Goal: Check status: Check status

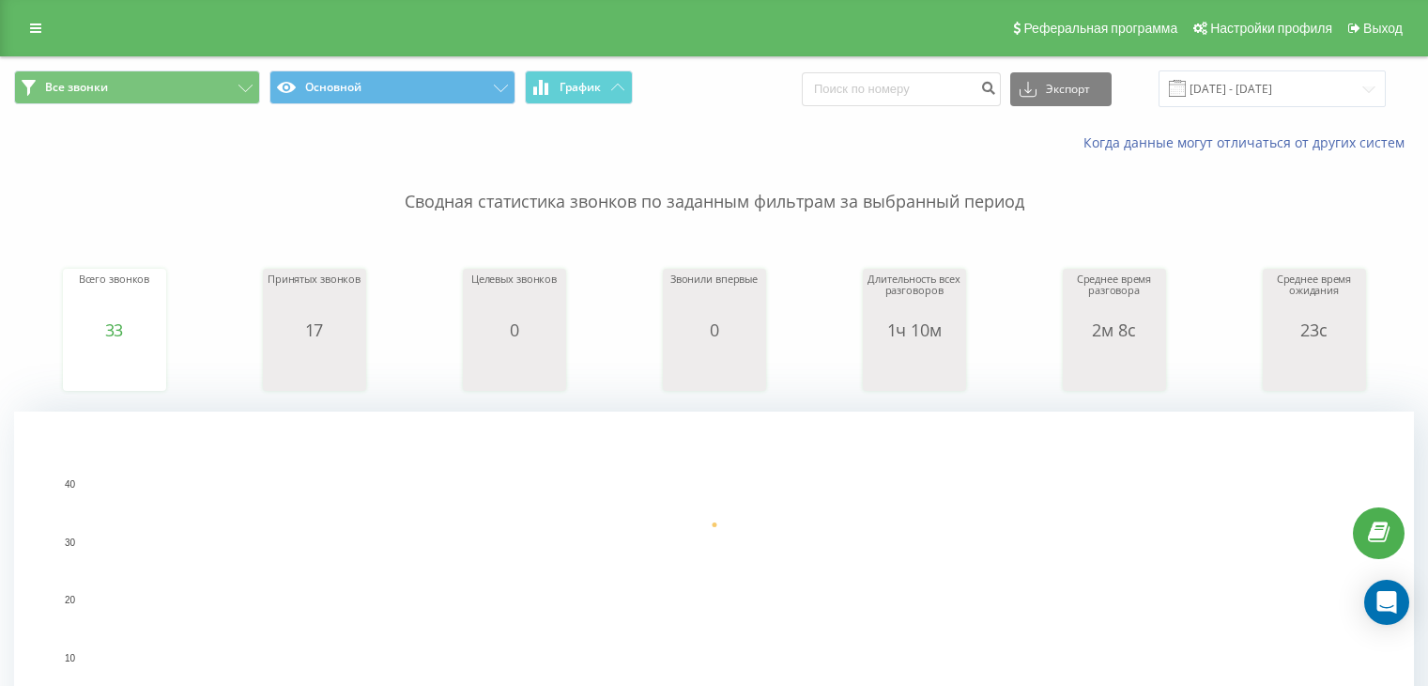
click at [1293, 87] on input "[DATE] - [DATE]" at bounding box center [1272, 88] width 227 height 37
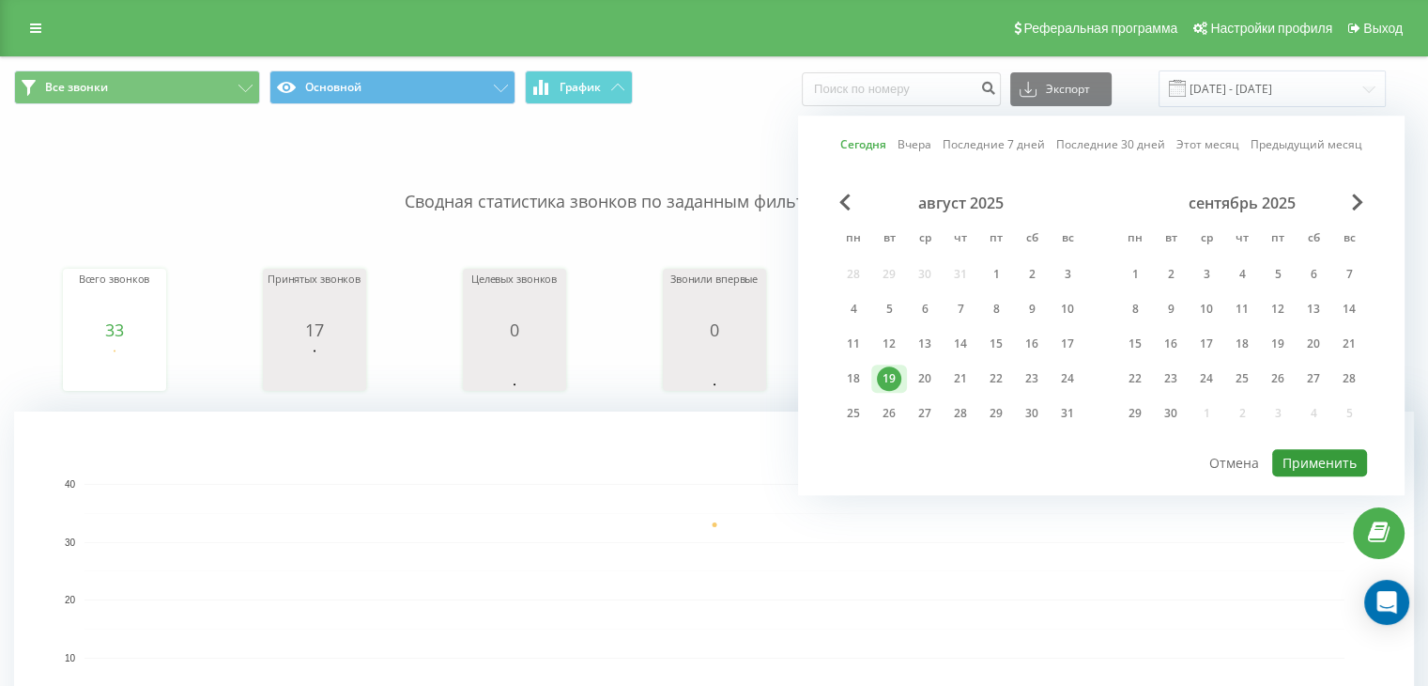
click at [1319, 455] on button "Применить" at bounding box center [1320, 462] width 95 height 27
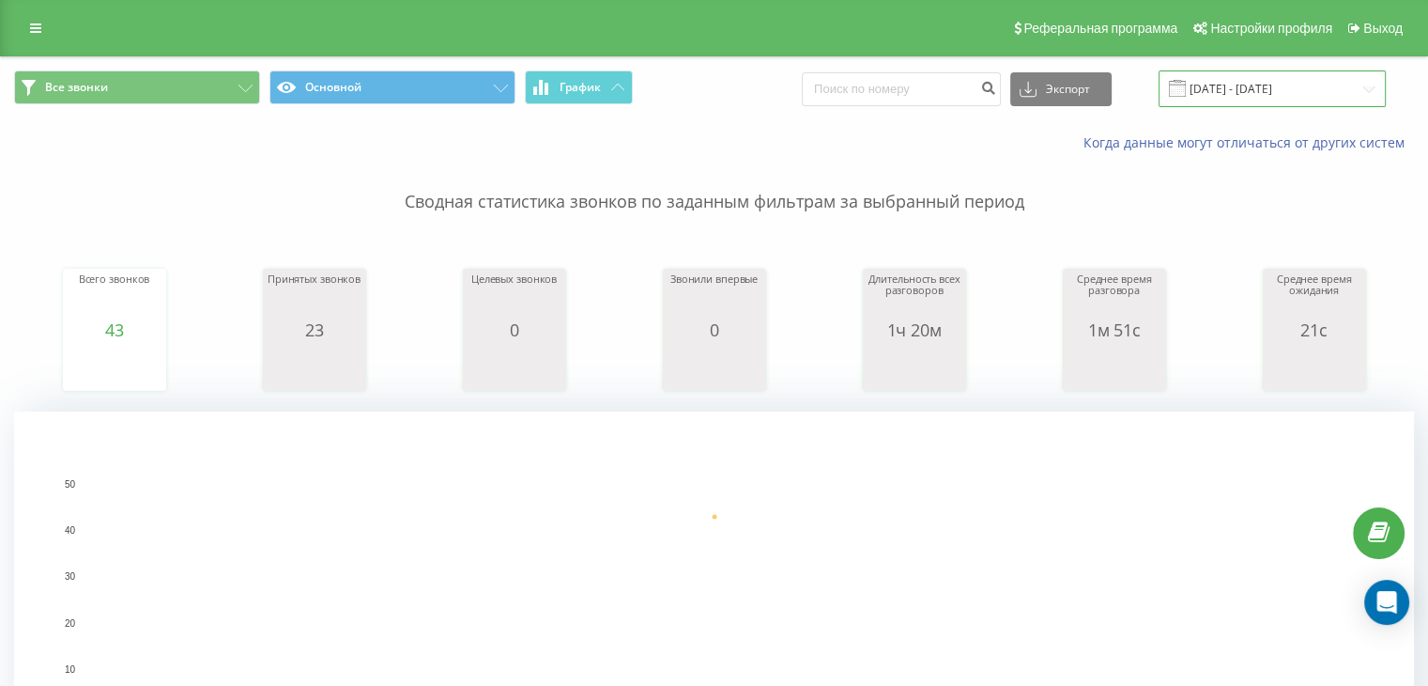
click at [1297, 95] on input "[DATE] - [DATE]" at bounding box center [1272, 88] width 227 height 37
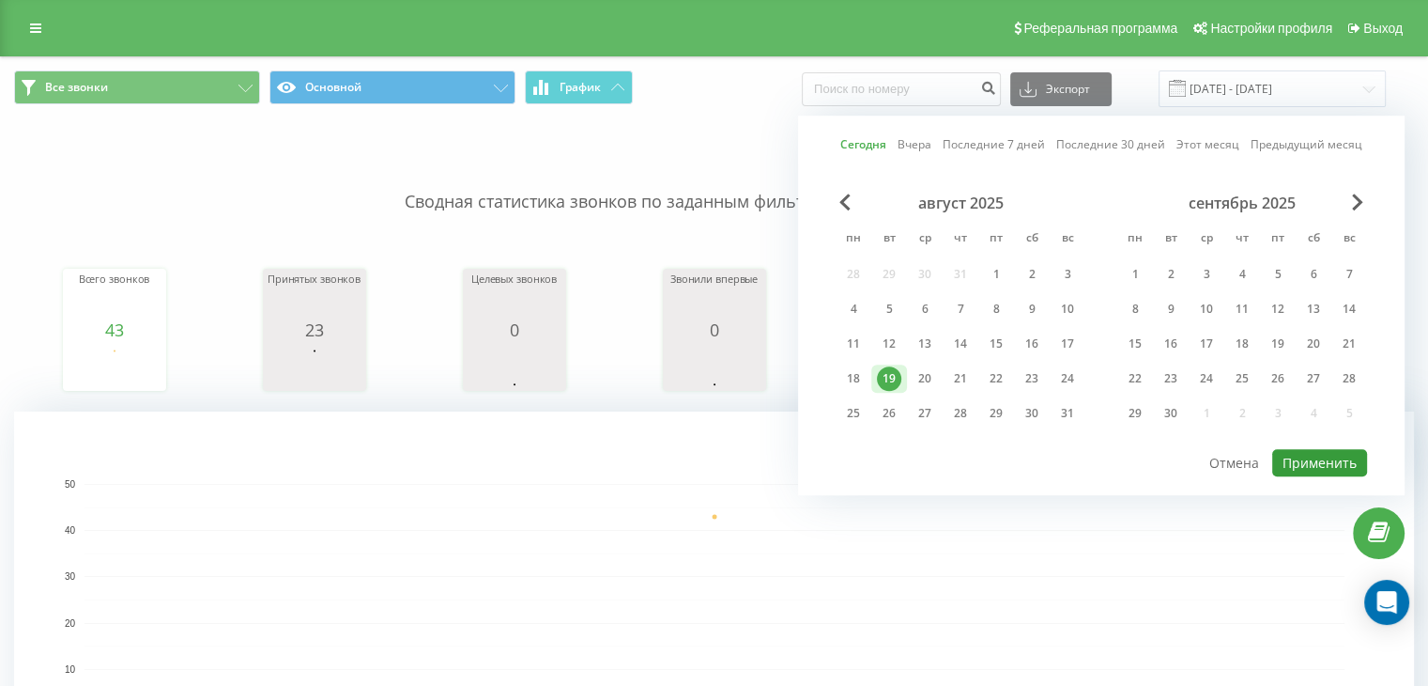
click at [1296, 452] on button "Применить" at bounding box center [1320, 462] width 95 height 27
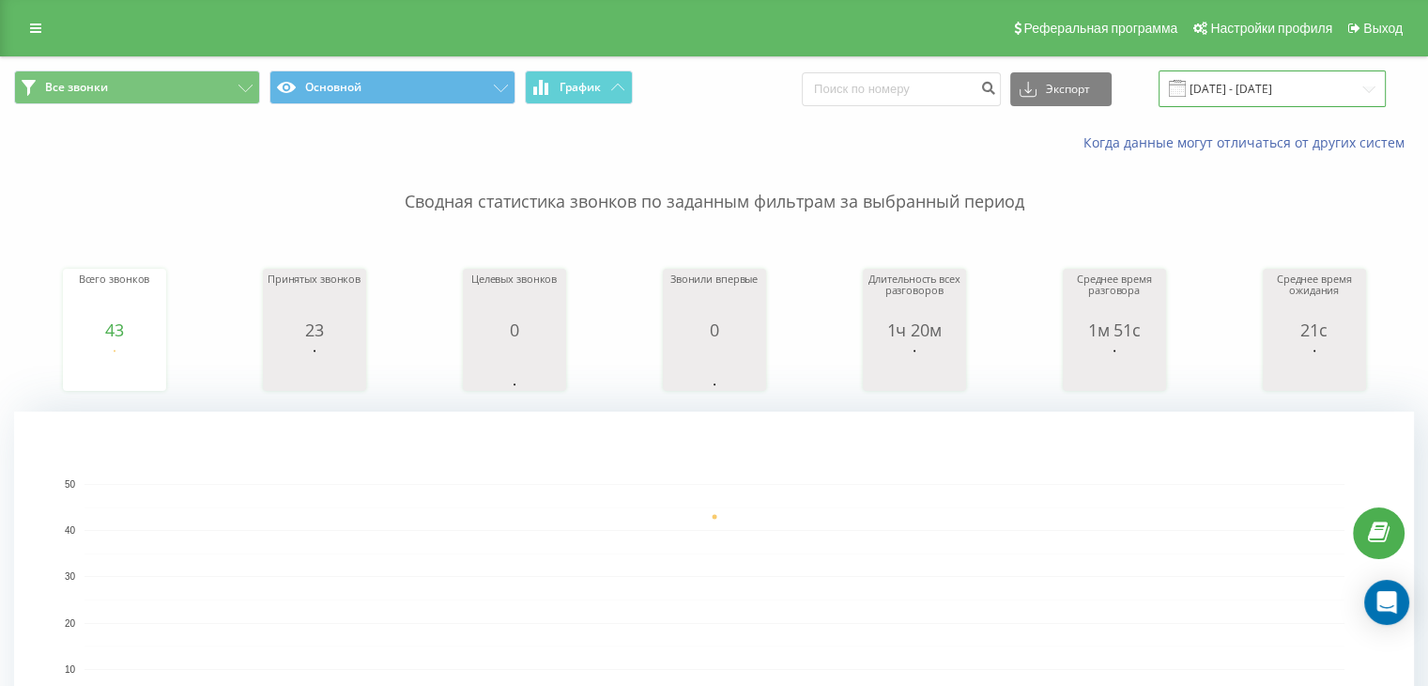
click at [1358, 84] on input "[DATE] - [DATE]" at bounding box center [1272, 88] width 227 height 37
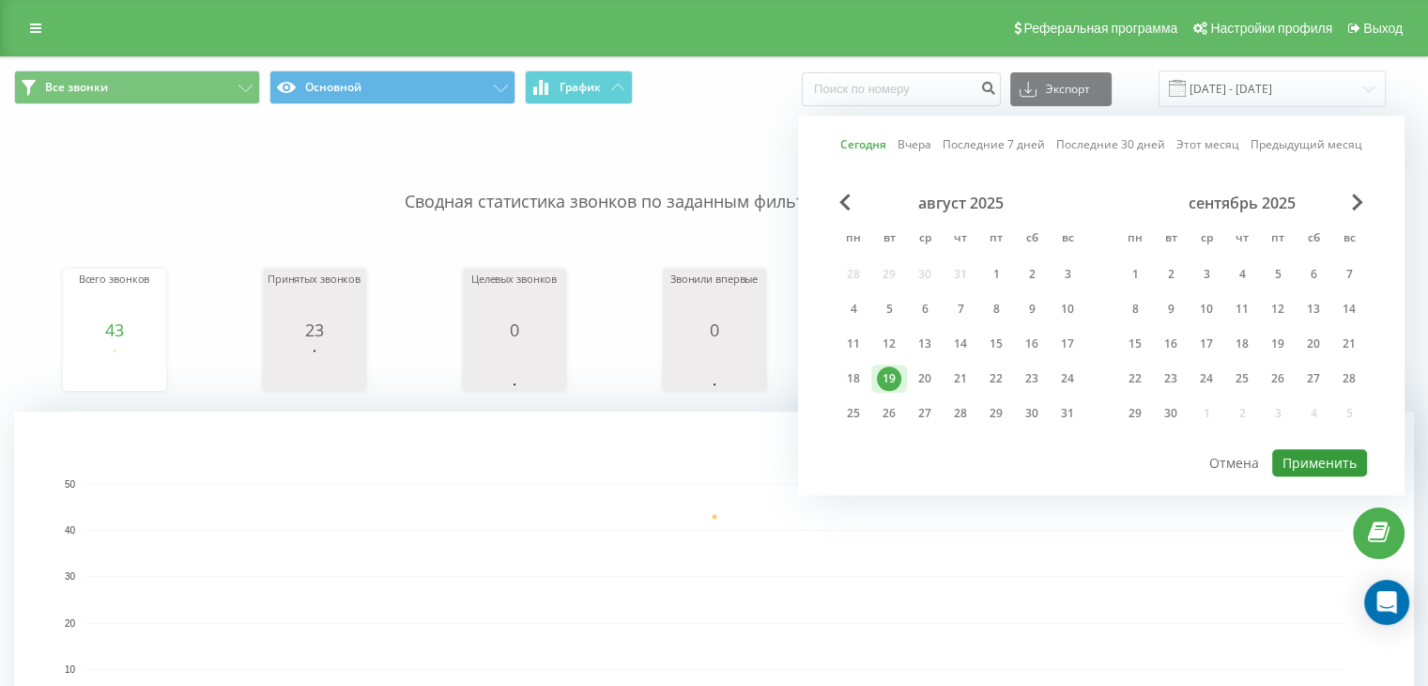
click at [1356, 456] on button "Применить" at bounding box center [1320, 462] width 95 height 27
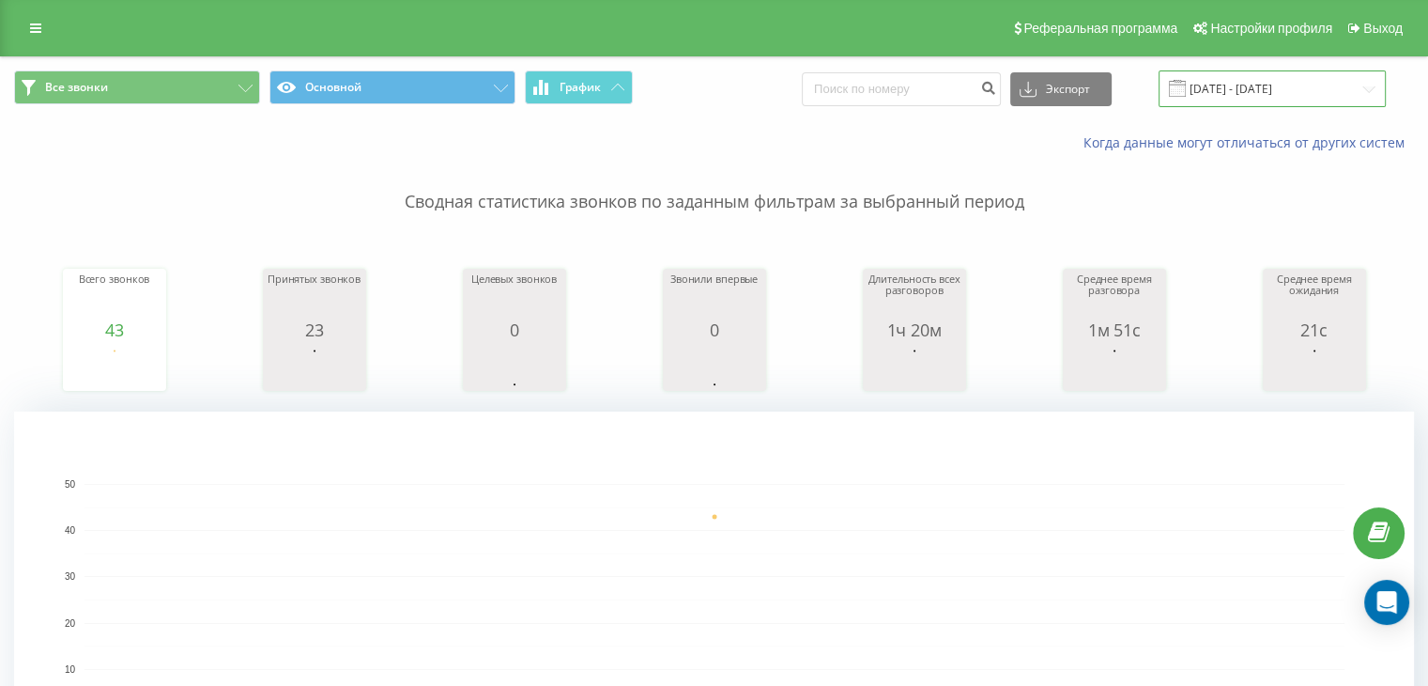
click at [1320, 81] on input "[DATE] - [DATE]" at bounding box center [1272, 88] width 227 height 37
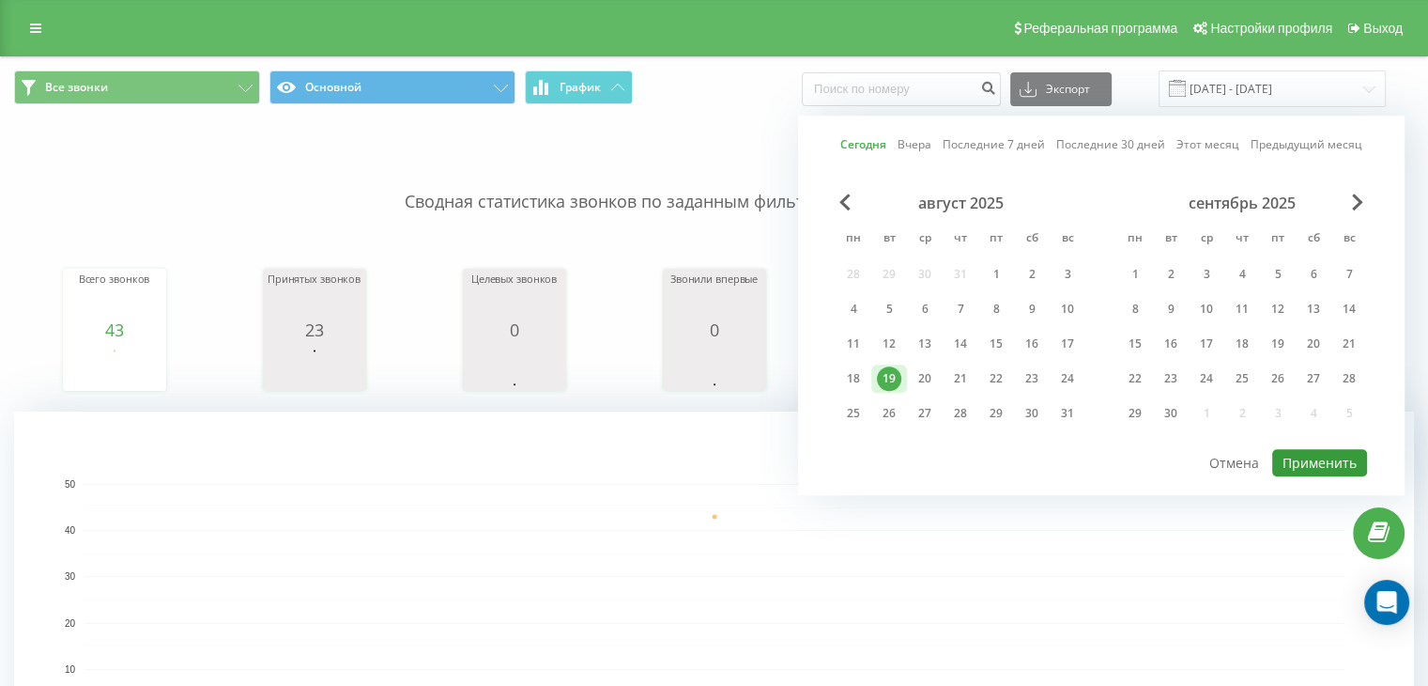
click at [1299, 467] on button "Применить" at bounding box center [1320, 462] width 95 height 27
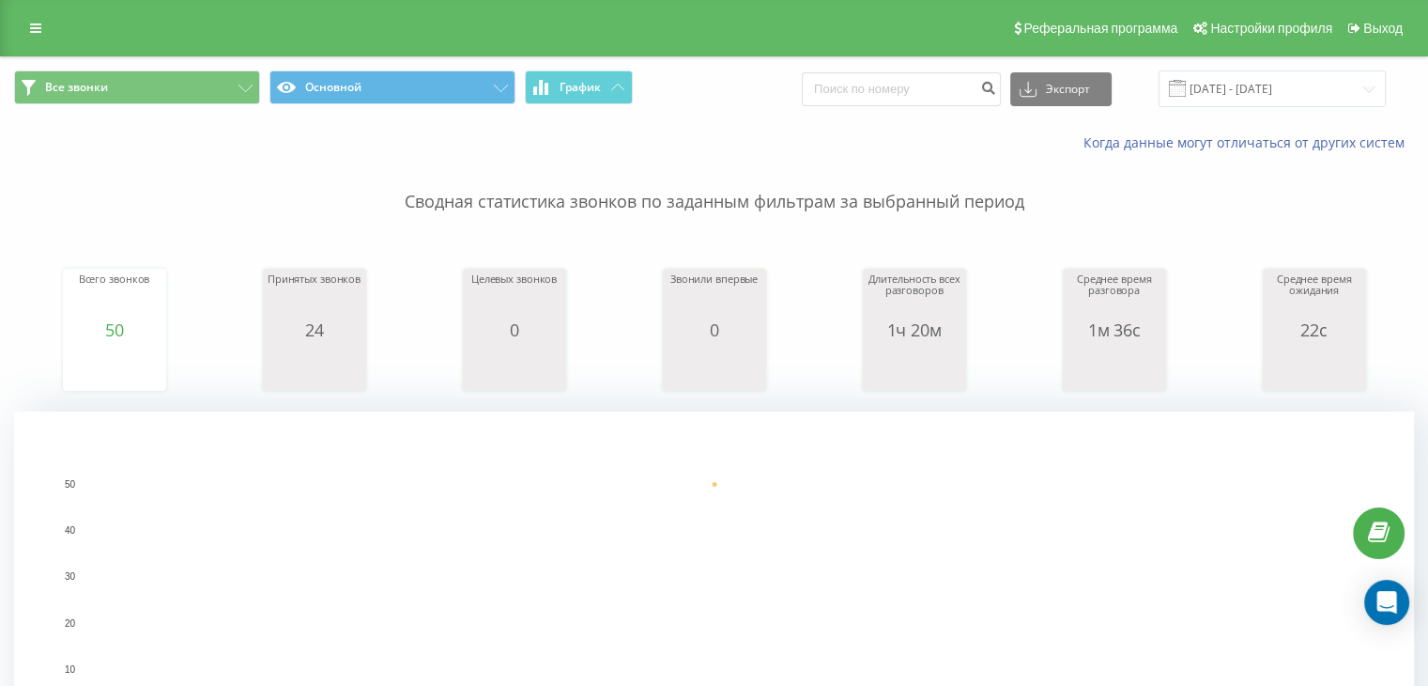
click at [87, 150] on div "Когда данные могут отличаться от других систем" at bounding box center [714, 142] width 1427 height 45
click at [1300, 113] on div "Все звонки Основной График Экспорт .csv .xls .xlsx 19.08.2025 - 19.08.2025" at bounding box center [714, 88] width 1427 height 63
click at [1316, 91] on input "[DATE] - [DATE]" at bounding box center [1272, 88] width 227 height 37
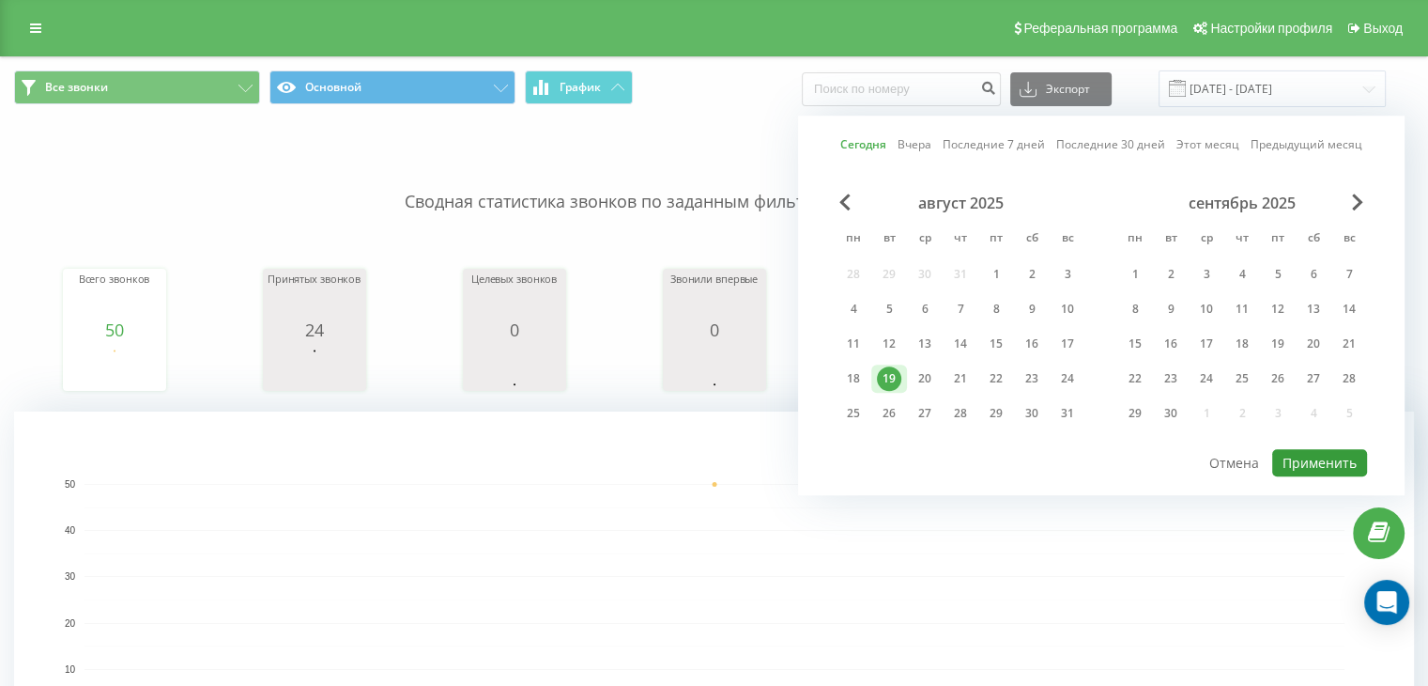
click at [1319, 449] on button "Применить" at bounding box center [1320, 462] width 95 height 27
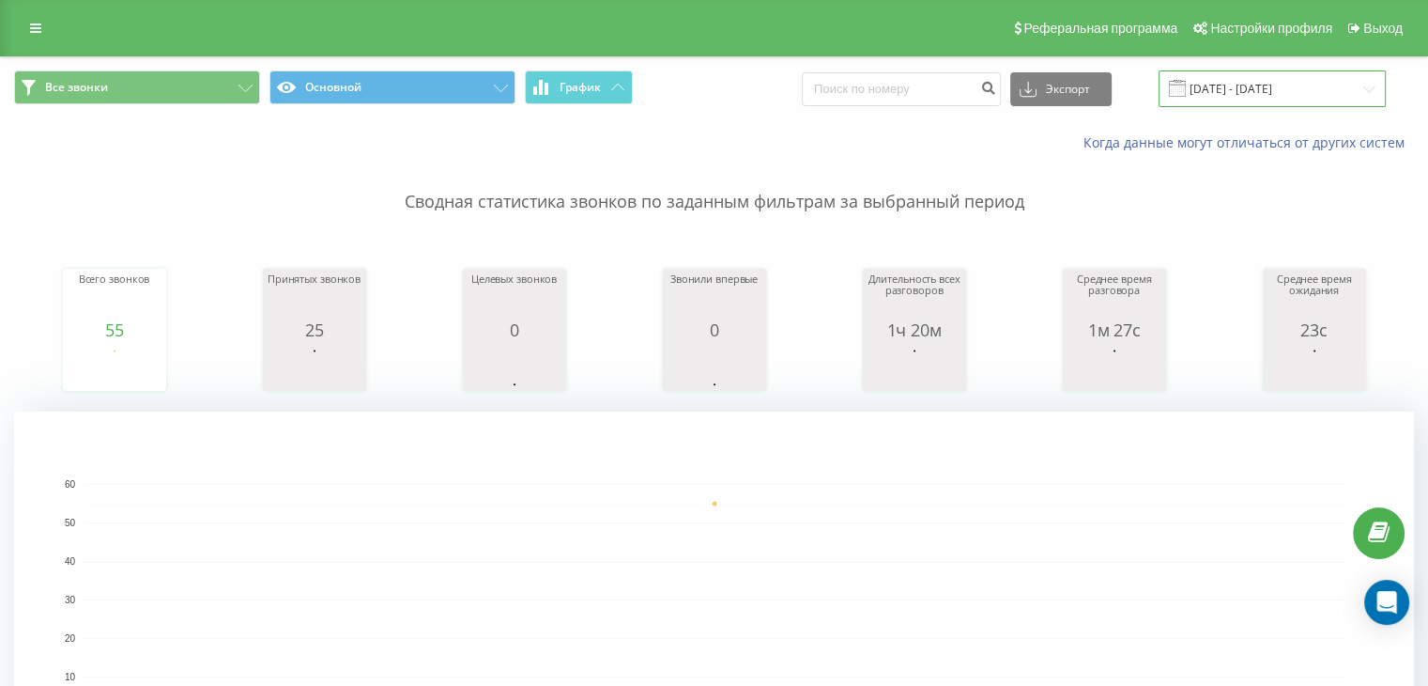
click at [1371, 87] on input "[DATE] - [DATE]" at bounding box center [1272, 88] width 227 height 37
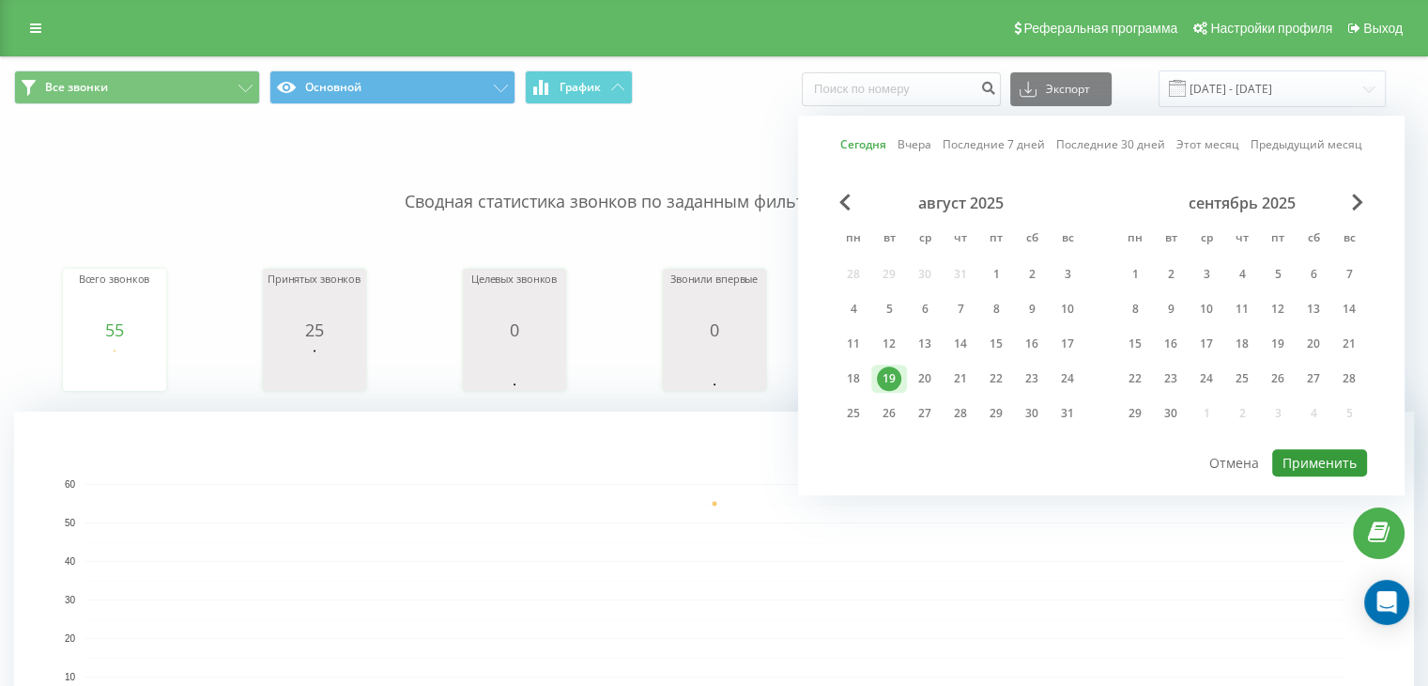
click at [1323, 452] on button "Применить" at bounding box center [1320, 462] width 95 height 27
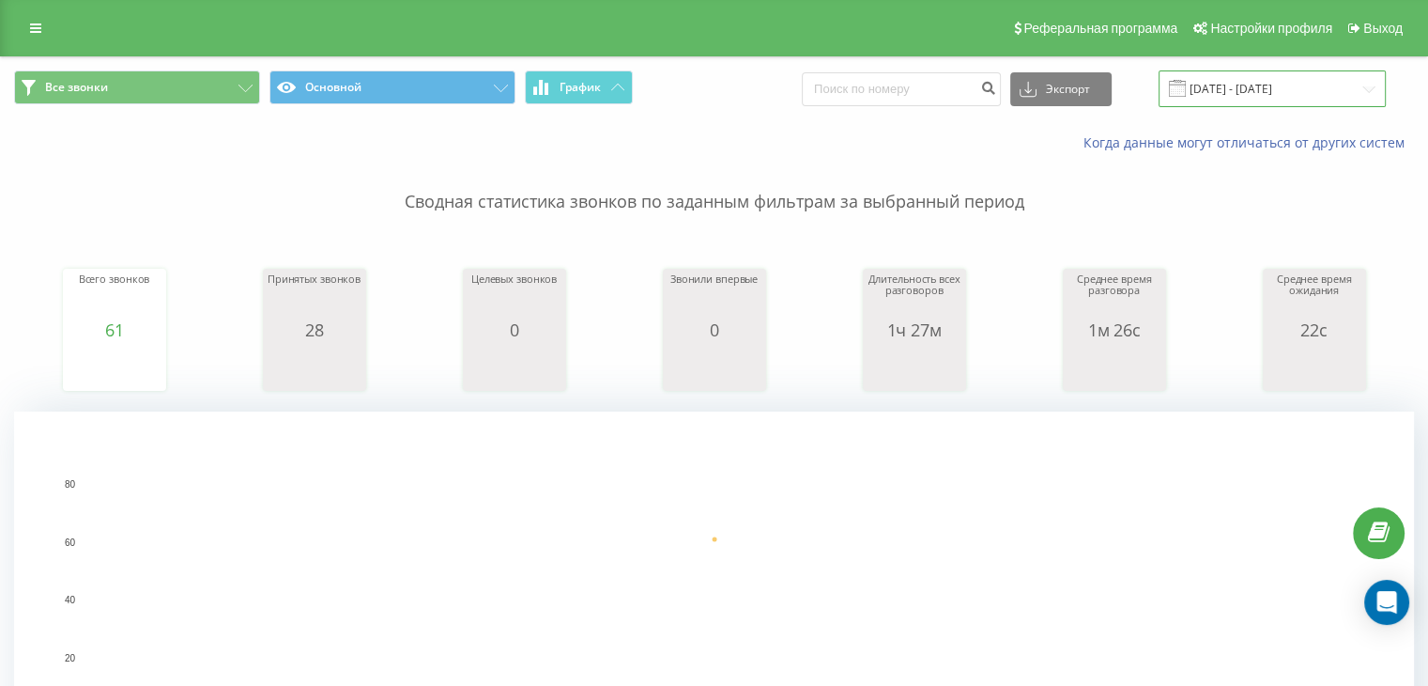
click at [1377, 88] on input "[DATE] - [DATE]" at bounding box center [1272, 88] width 227 height 37
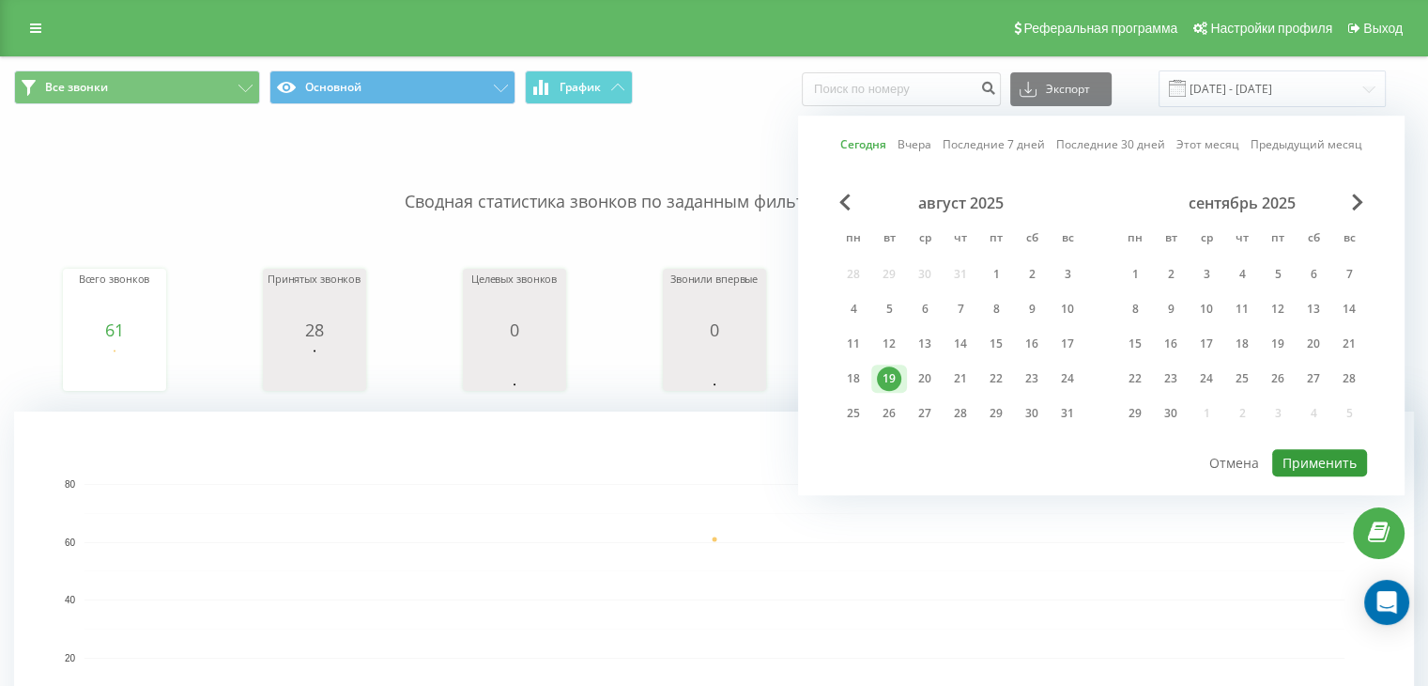
click at [1323, 449] on button "Применить" at bounding box center [1320, 462] width 95 height 27
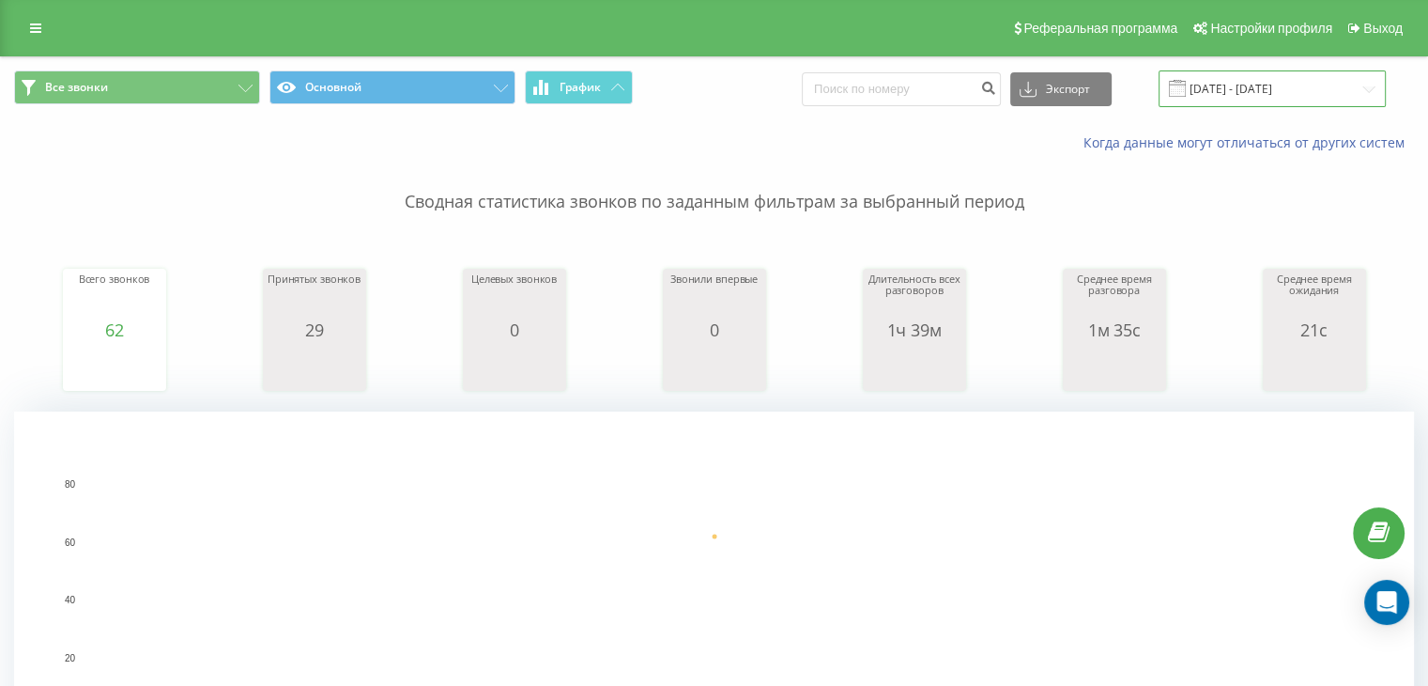
click at [1253, 101] on input "[DATE] - [DATE]" at bounding box center [1272, 88] width 227 height 37
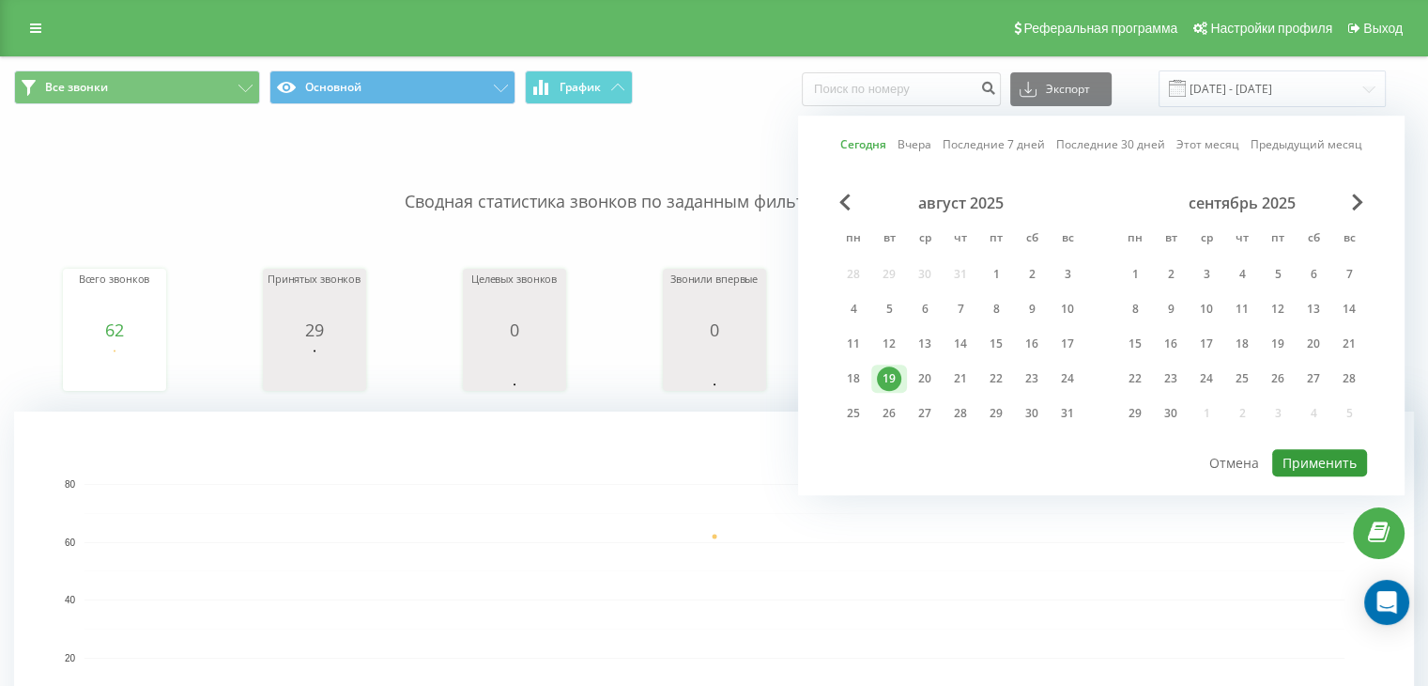
click at [1337, 455] on button "Применить" at bounding box center [1320, 462] width 95 height 27
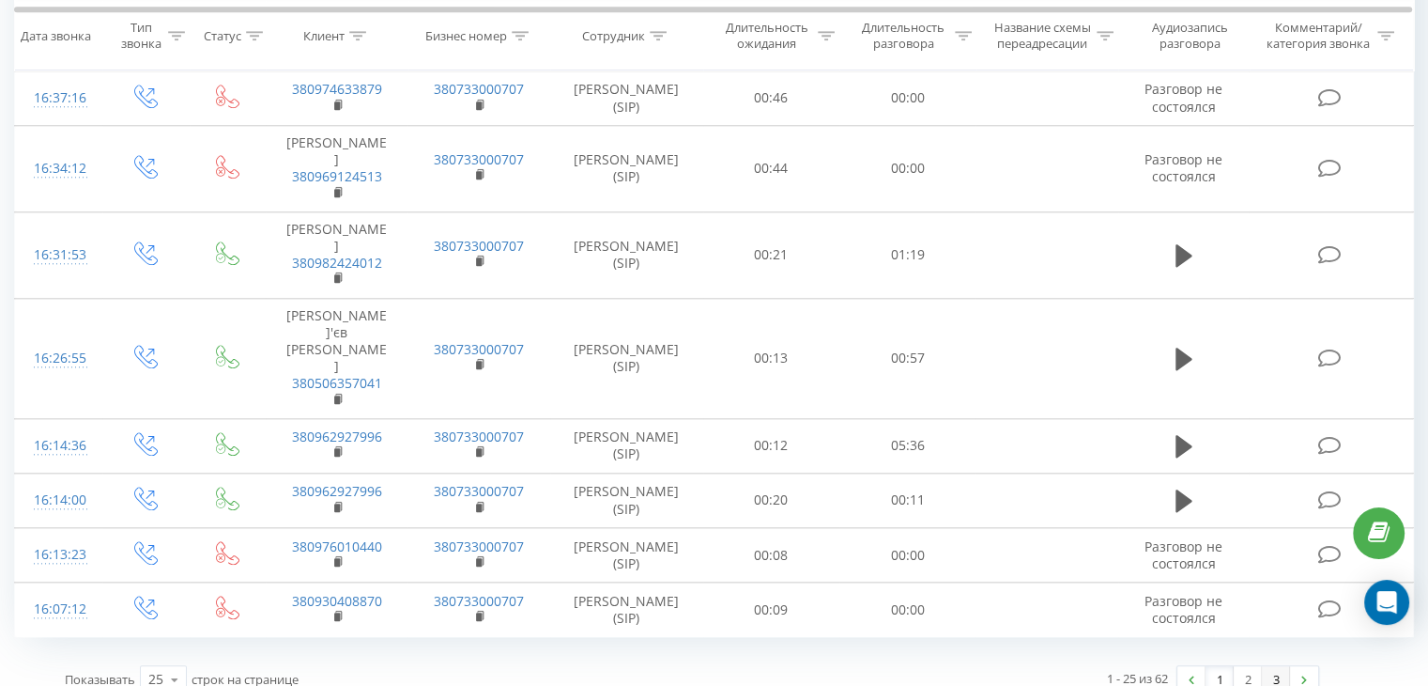
click at [1265, 666] on link "3" at bounding box center [1276, 679] width 28 height 26
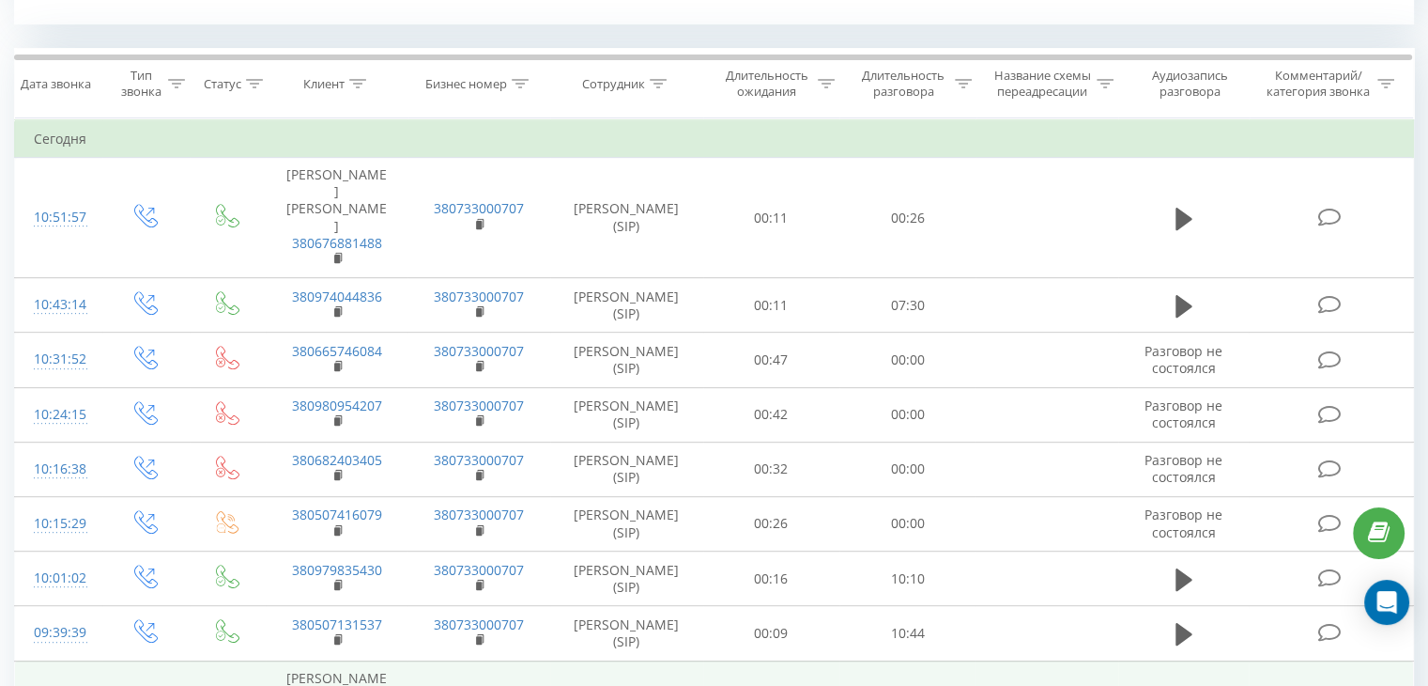
scroll to position [1107, 0]
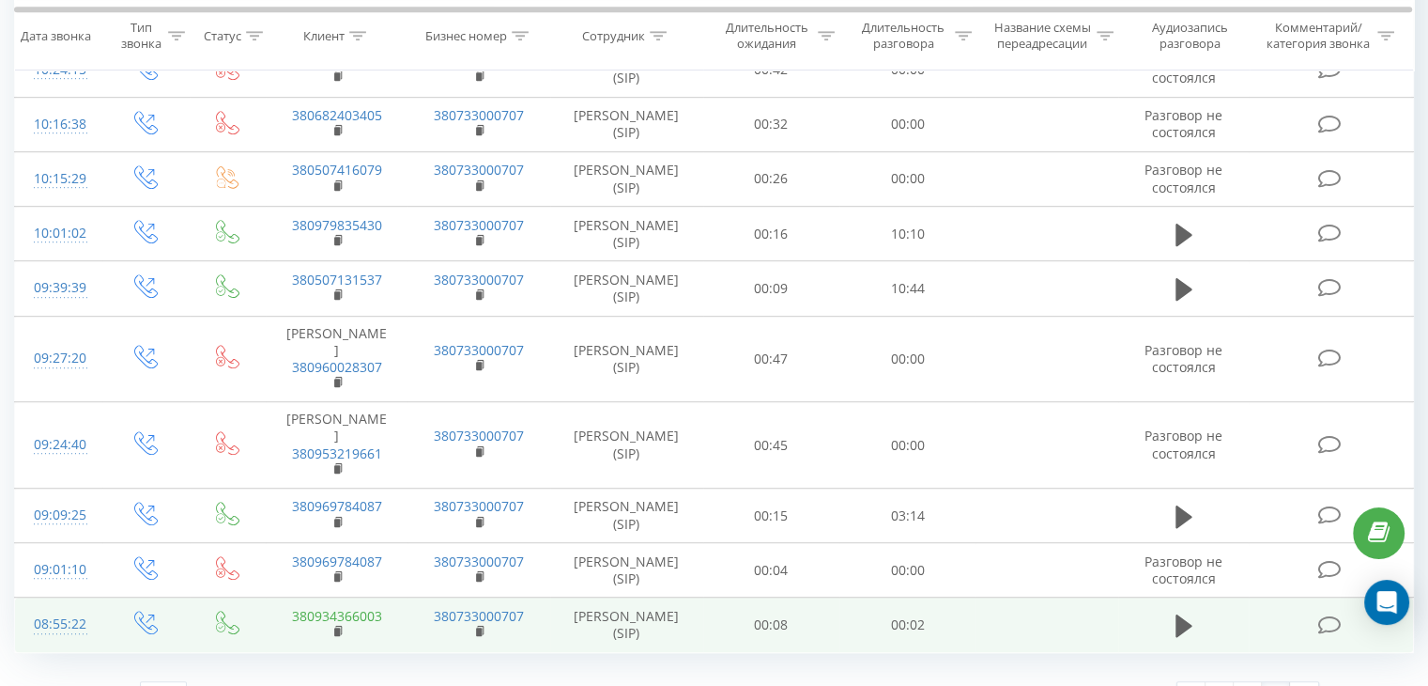
click at [347, 607] on link "380934366003" at bounding box center [337, 616] width 90 height 18
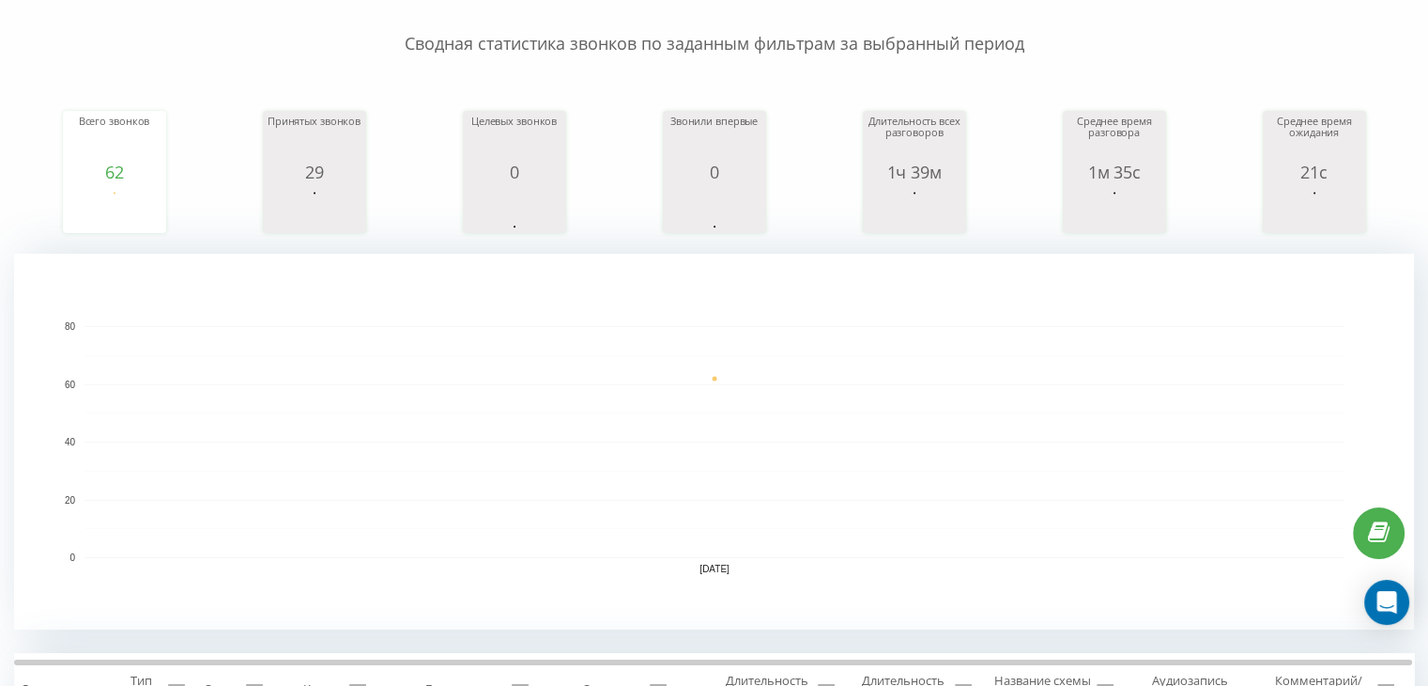
scroll to position [0, 0]
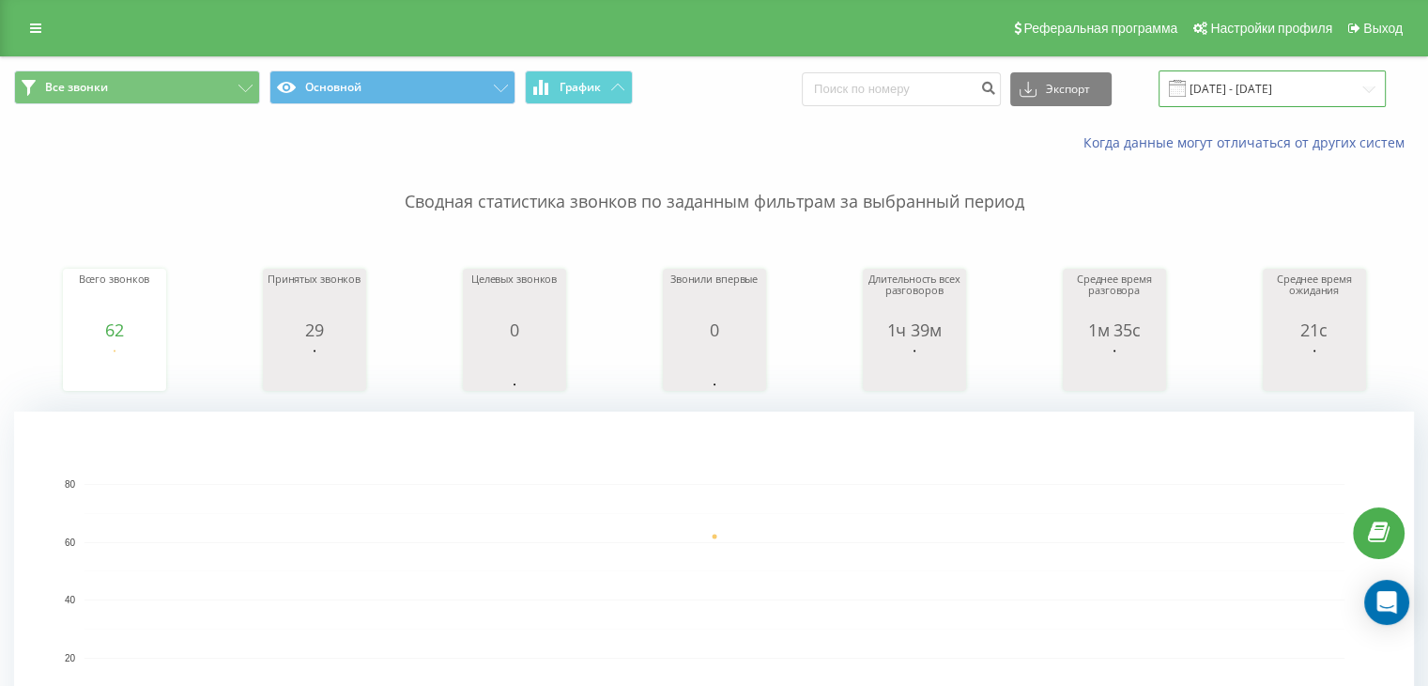
click at [1349, 99] on input "[DATE] - [DATE]" at bounding box center [1272, 88] width 227 height 37
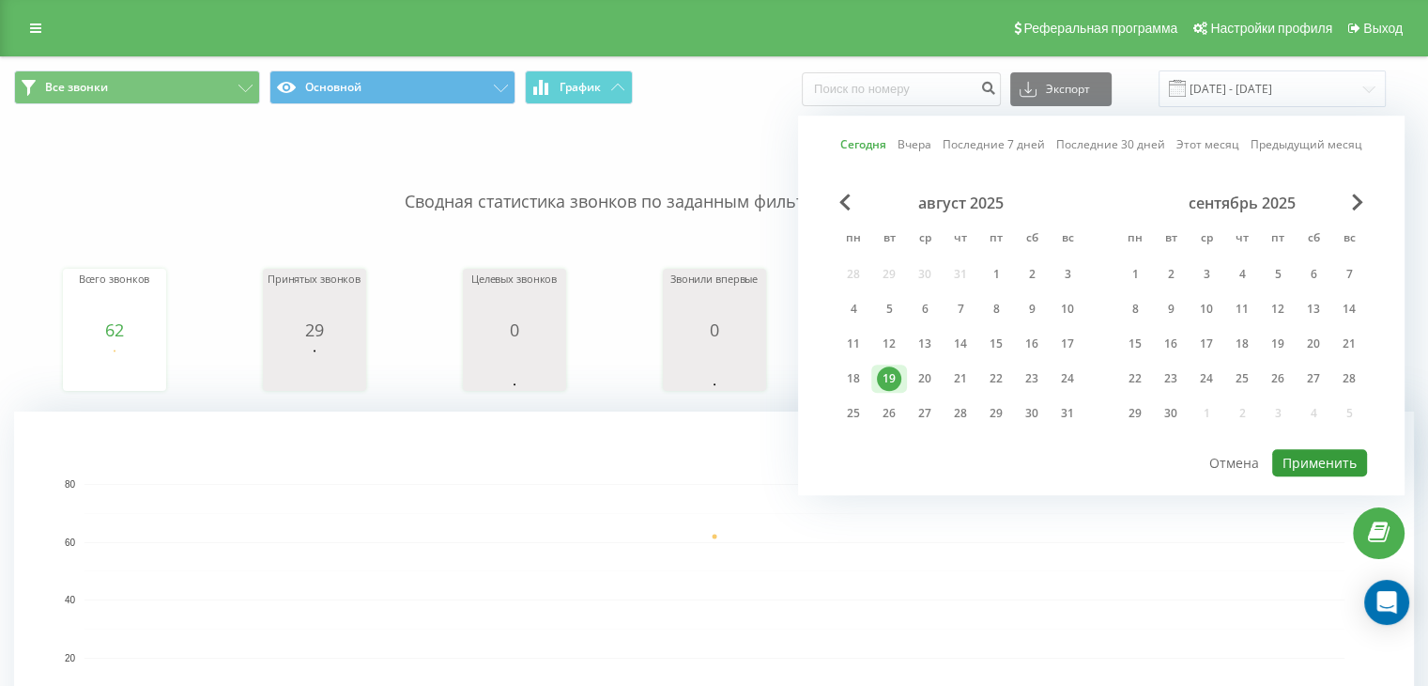
click at [1293, 459] on button "Применить" at bounding box center [1320, 462] width 95 height 27
